Goal: Check status: Check status

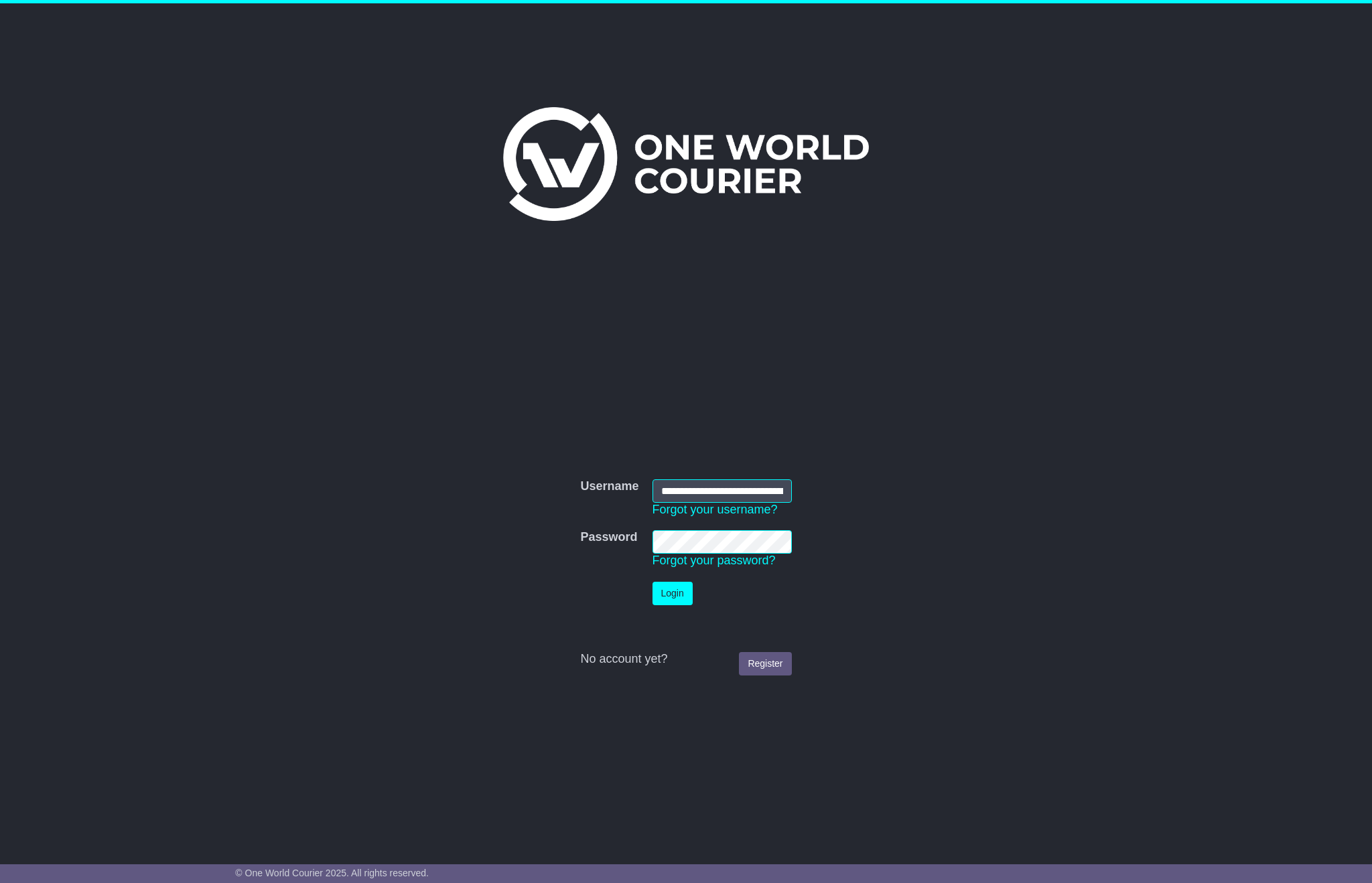
type input "**********"
click at [672, 592] on button "Login" at bounding box center [672, 593] width 40 height 23
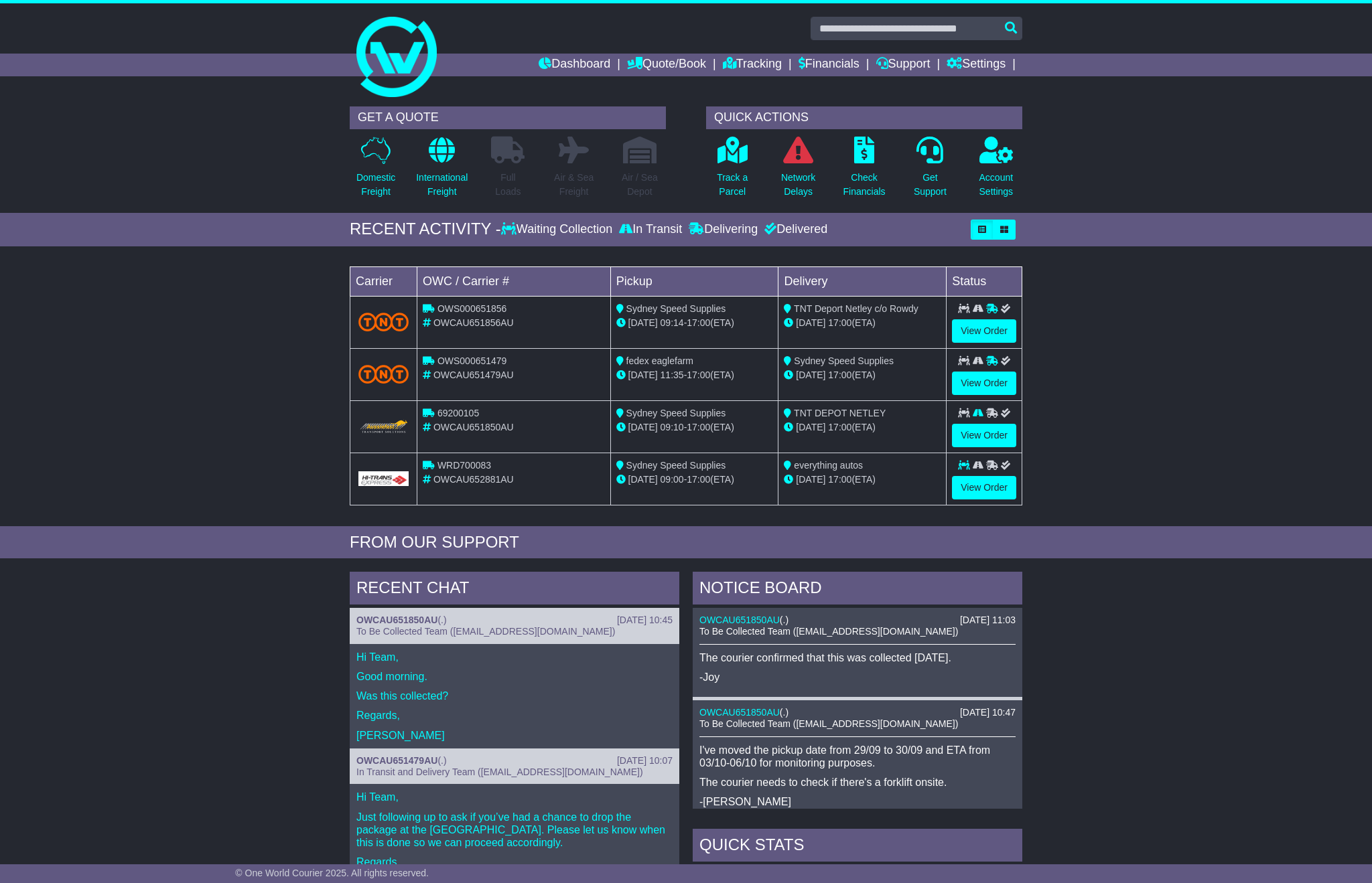
click at [161, 436] on div "Loading... No bookings found Carrier OWC / Carrier # Pickup Delivery Status OWS…" at bounding box center [686, 389] width 1372 height 273
click at [250, 484] on div "Loading... No bookings found Carrier OWC / Carrier # Pickup Delivery Status OWS…" at bounding box center [686, 389] width 1372 height 273
drag, startPoint x: 880, startPoint y: 484, endPoint x: 532, endPoint y: 263, distance: 412.2
click at [543, 259] on div "Loading... No bookings found Carrier OWC / Carrier # Pickup Delivery Status OWS…" at bounding box center [686, 389] width 686 height 273
click at [229, 325] on div "Loading... No bookings found Carrier OWC / Carrier # Pickup Delivery Status OWS…" at bounding box center [686, 389] width 1372 height 273
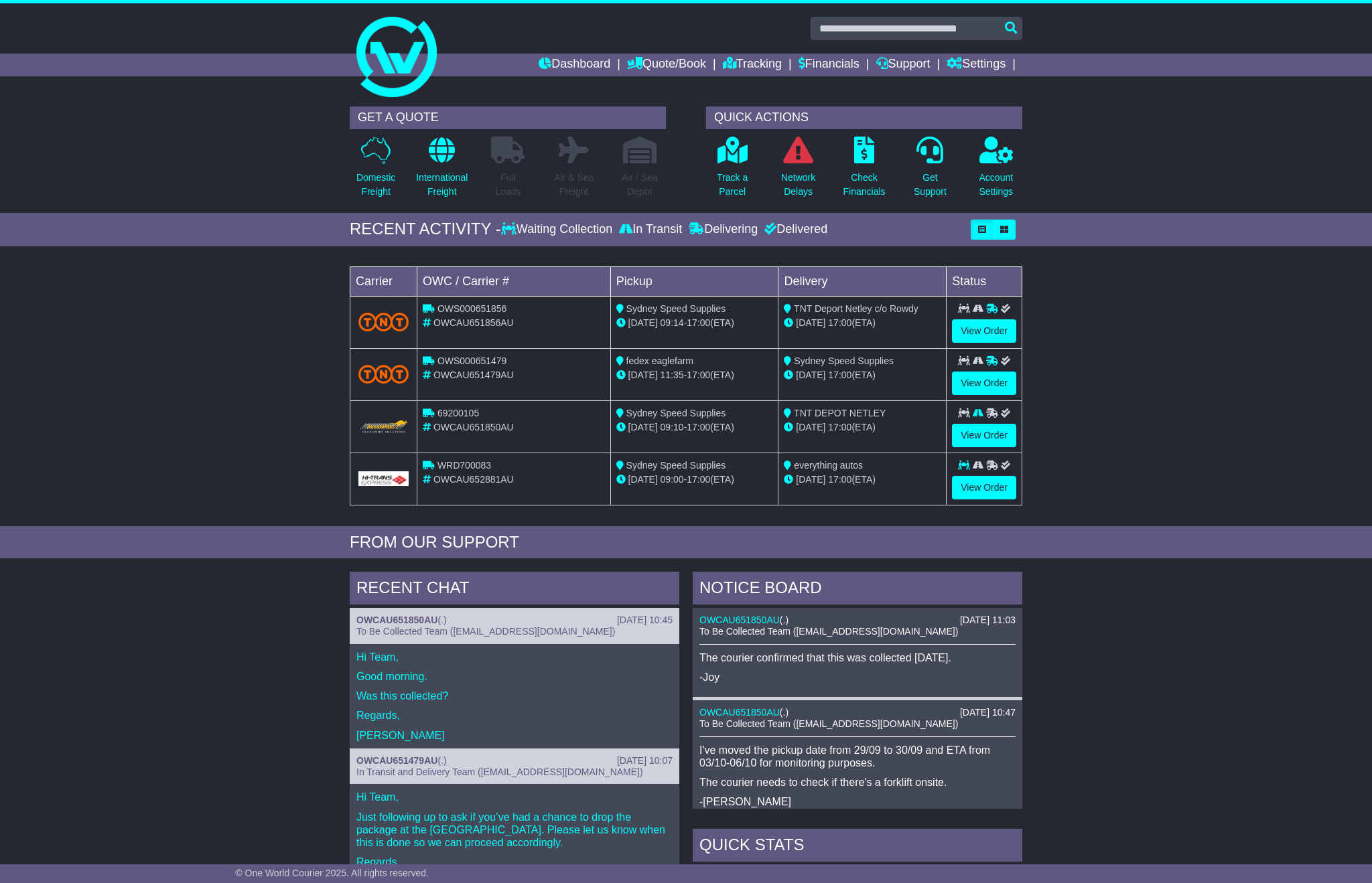
drag, startPoint x: 886, startPoint y: 486, endPoint x: 404, endPoint y: 327, distance: 507.5
click at [406, 327] on tbody "OWS000651856 OWCAU651856AU Sydney Speed Supplies 29 Sep 09:14 - 17:00 (ETA) TNT…" at bounding box center [686, 401] width 671 height 209
click at [301, 313] on div "Loading... No bookings found Carrier OWC / Carrier # Pickup Delivery Status OWS…" at bounding box center [686, 389] width 1372 height 273
click at [757, 65] on link "Tracking" at bounding box center [752, 65] width 59 height 23
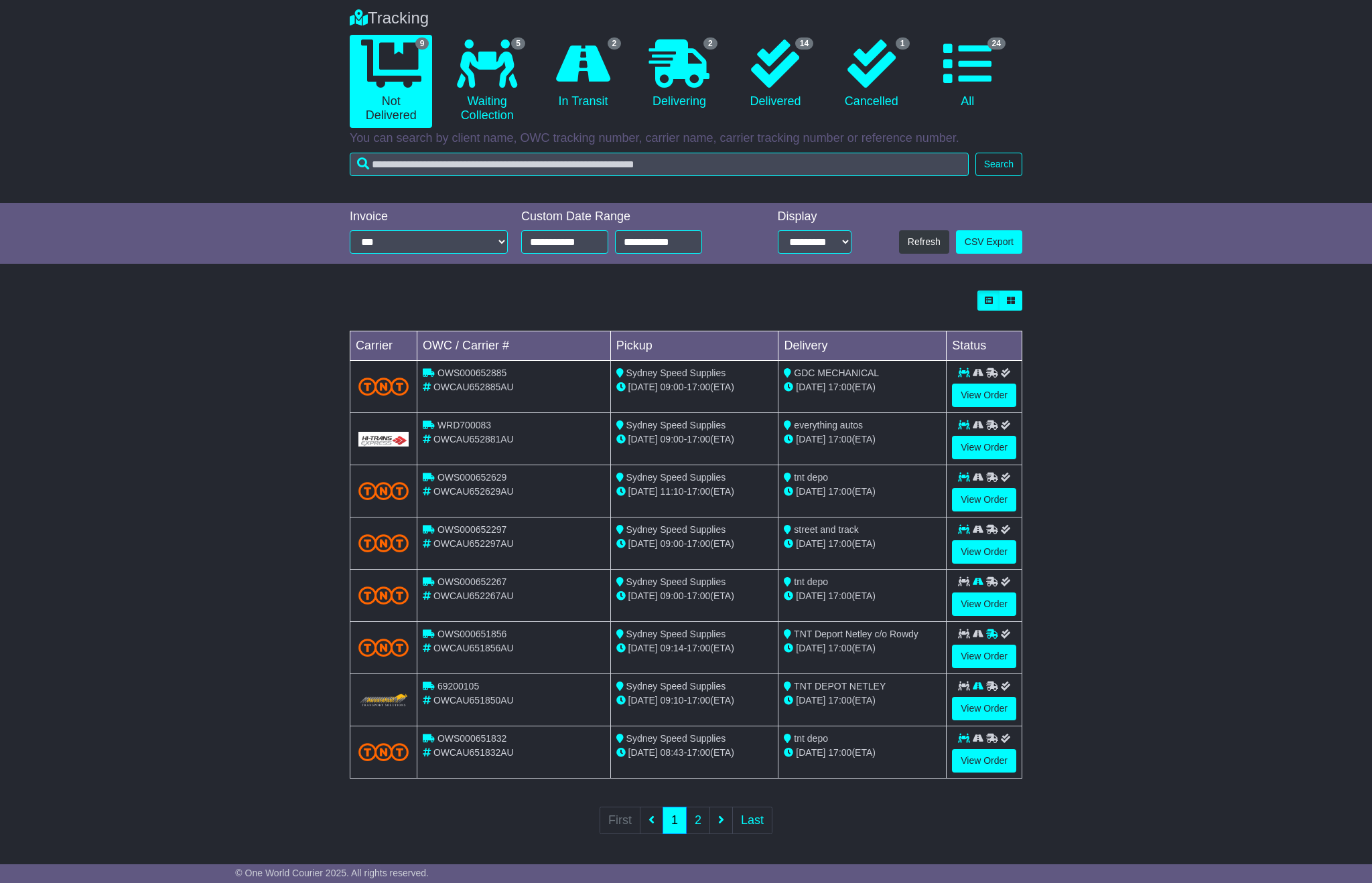
scroll to position [104, 0]
click at [983, 447] on link "View Order" at bounding box center [984, 448] width 65 height 23
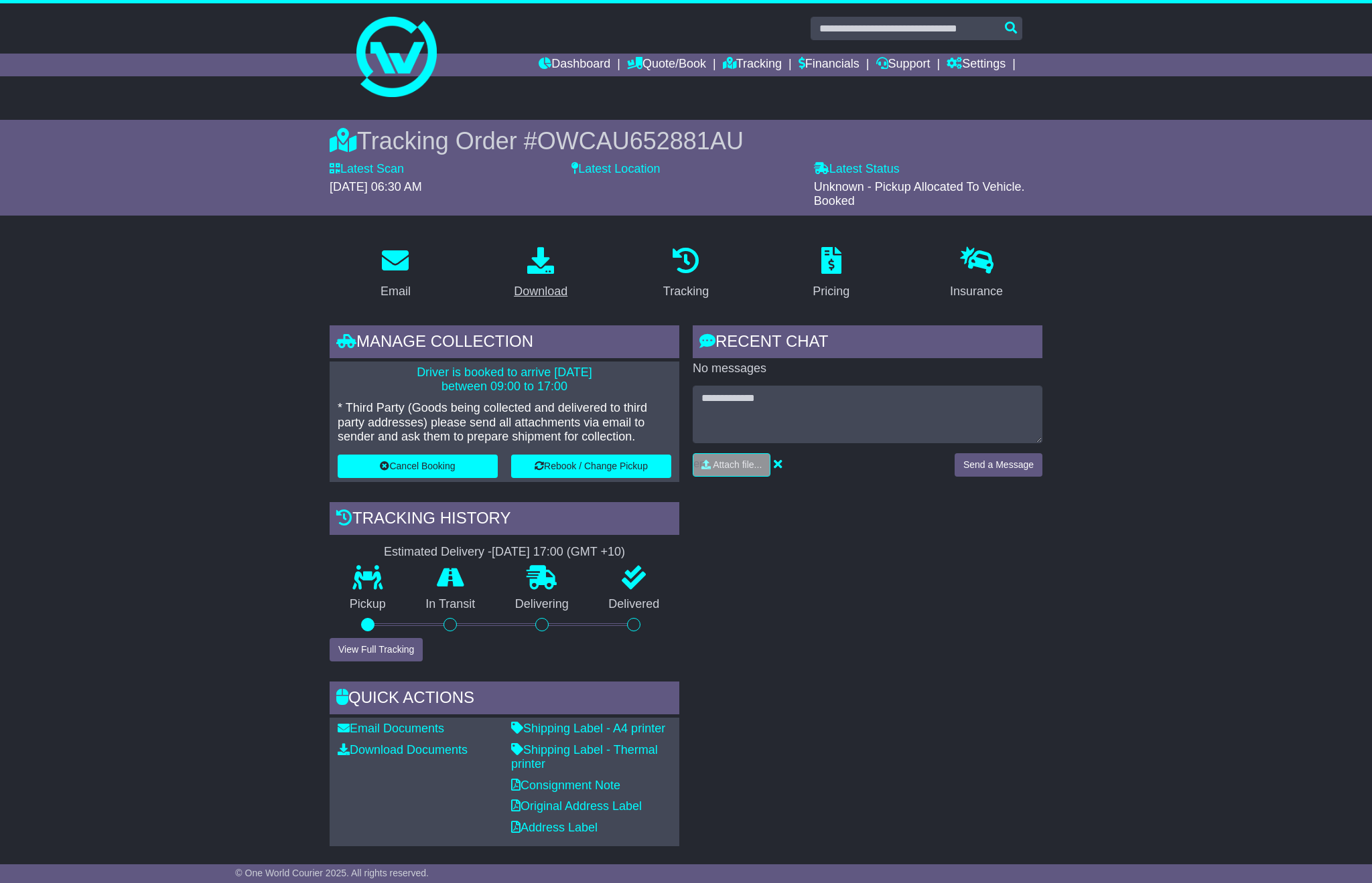
click at [546, 275] on link "Download" at bounding box center [540, 273] width 71 height 63
